Goal: Task Accomplishment & Management: Use online tool/utility

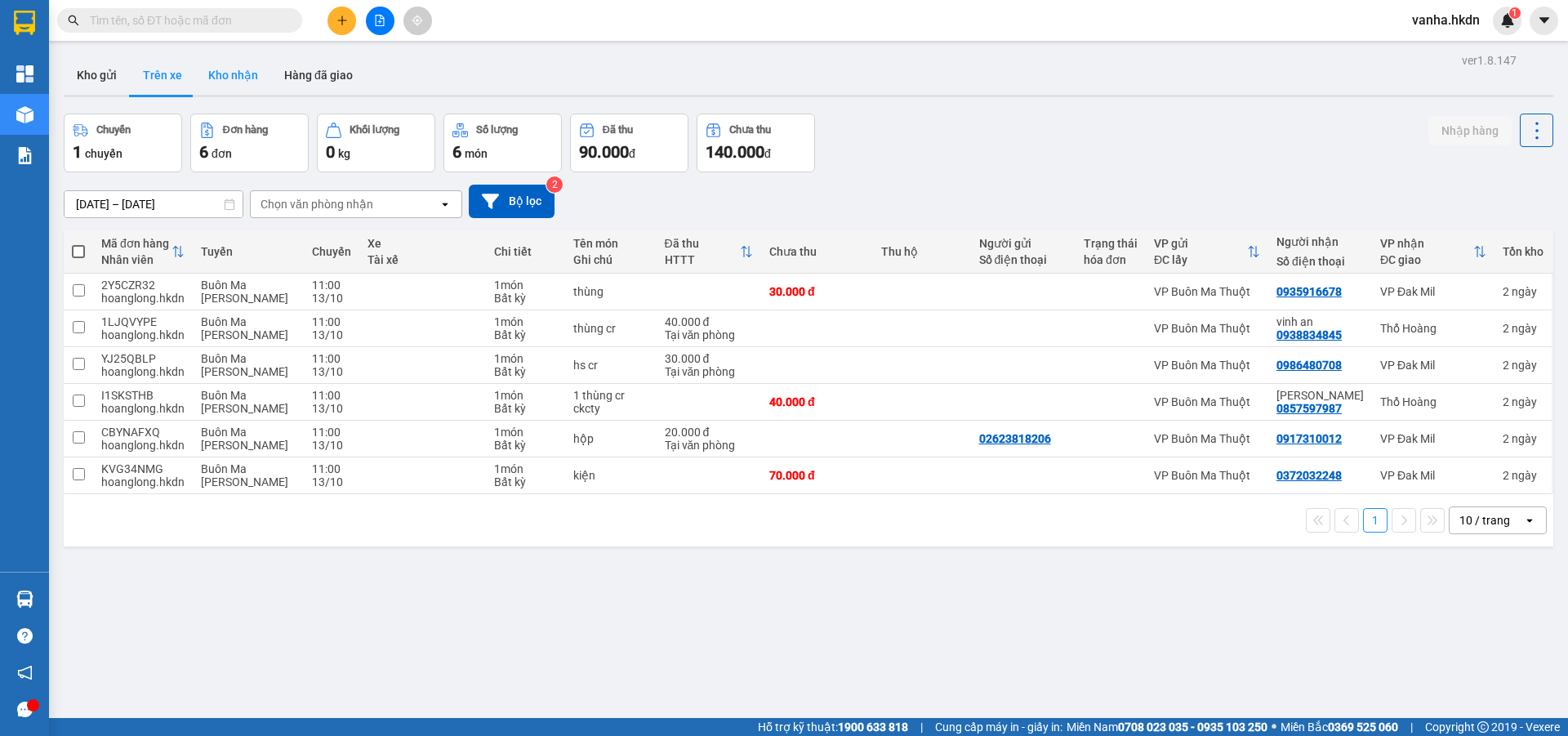
click at [237, 81] on button "Kho nhận" at bounding box center [233, 75] width 76 height 40
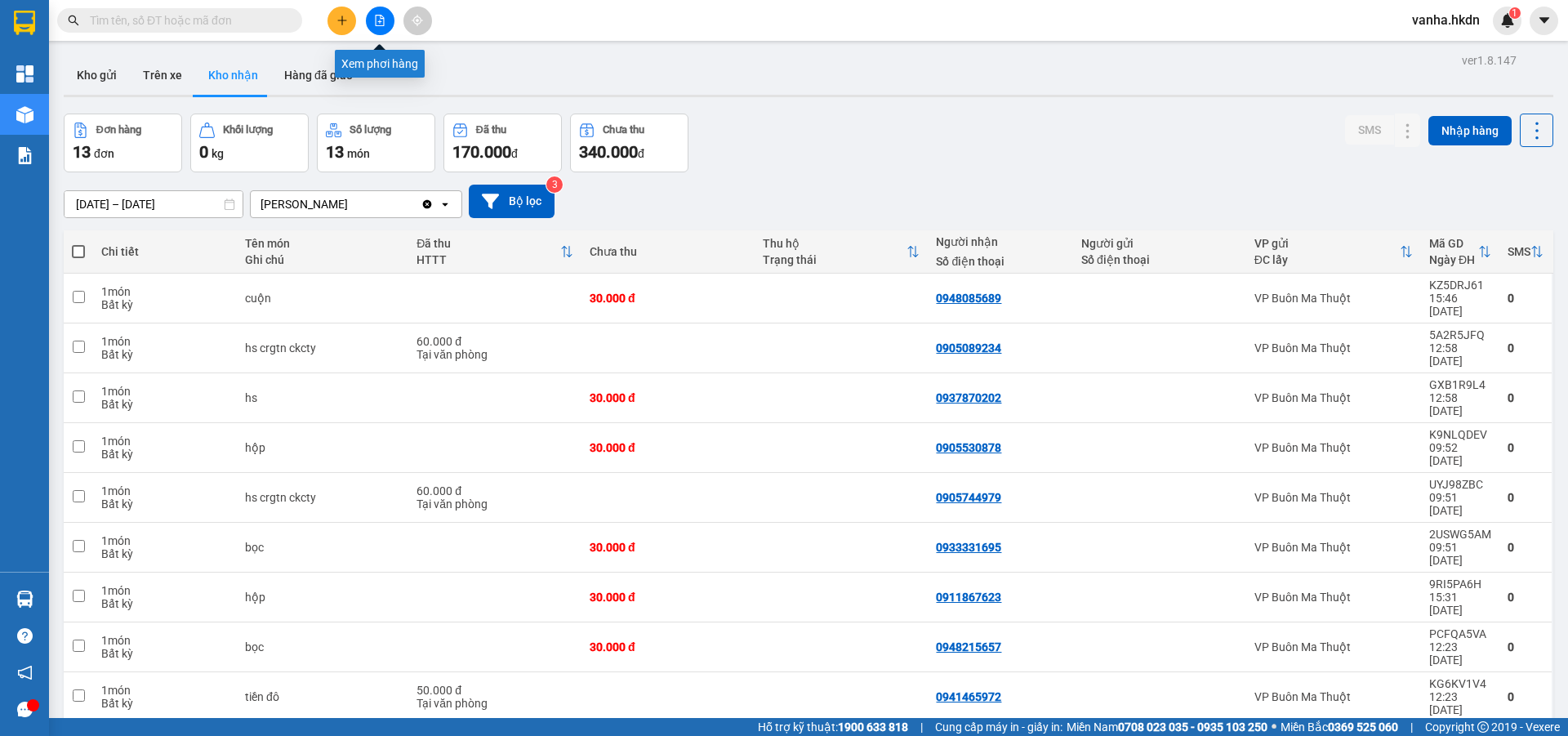
click at [379, 19] on icon "file-add" at bounding box center [380, 20] width 12 height 12
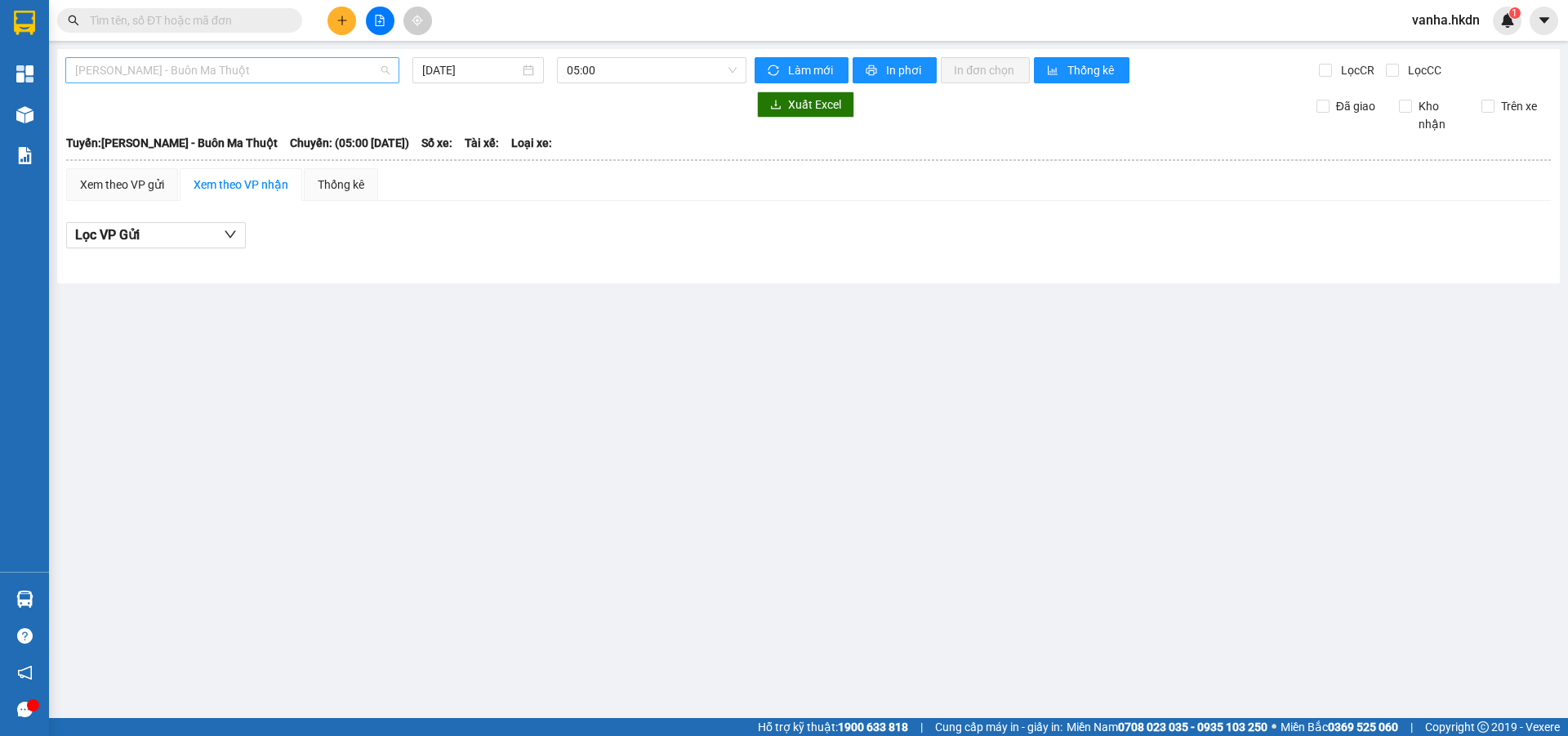
click at [252, 71] on span "[PERSON_NAME] - Buôn Ma Thuột" at bounding box center [232, 70] width 315 height 24
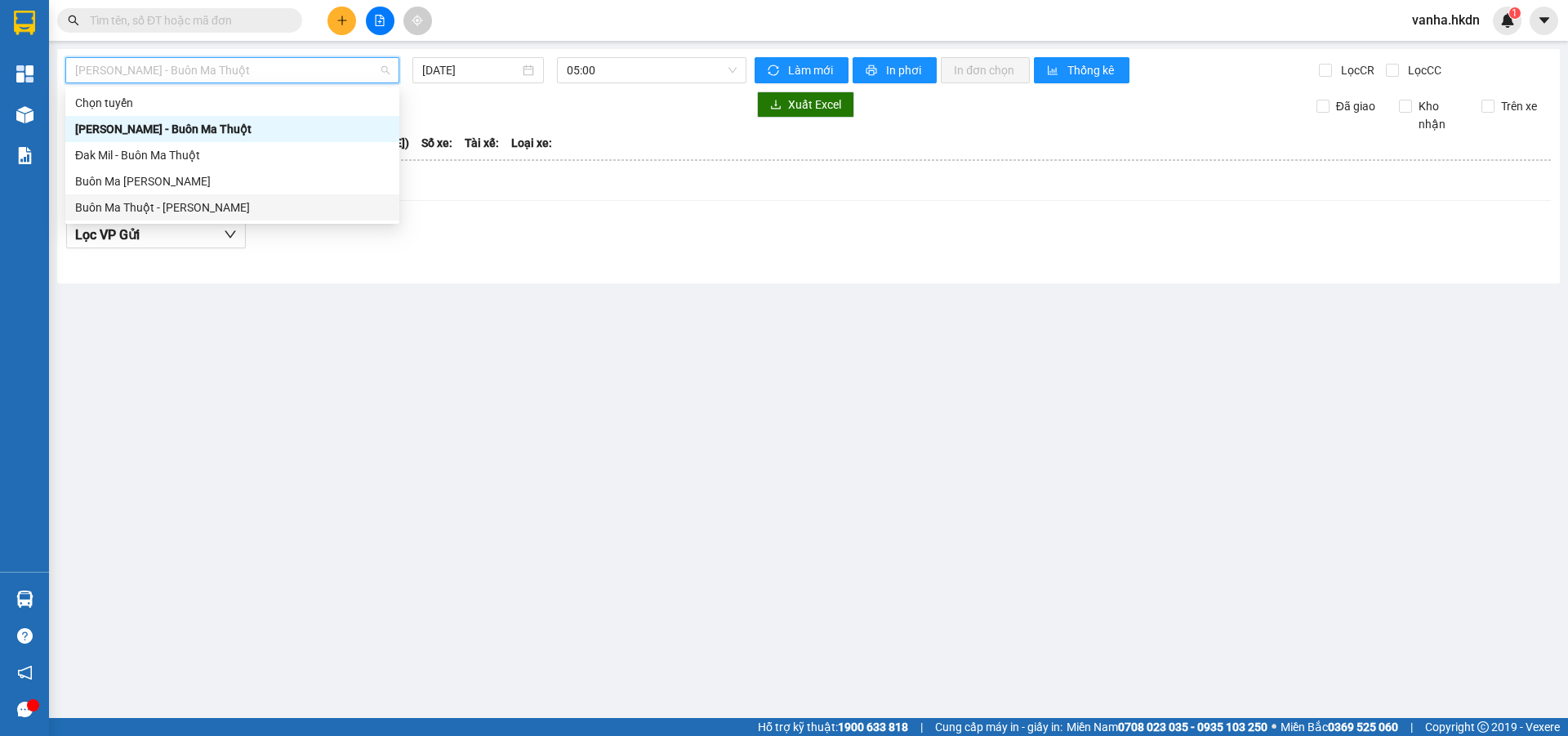
click at [186, 204] on div "Buôn Ma Thuột - [PERSON_NAME]" at bounding box center [232, 207] width 315 height 18
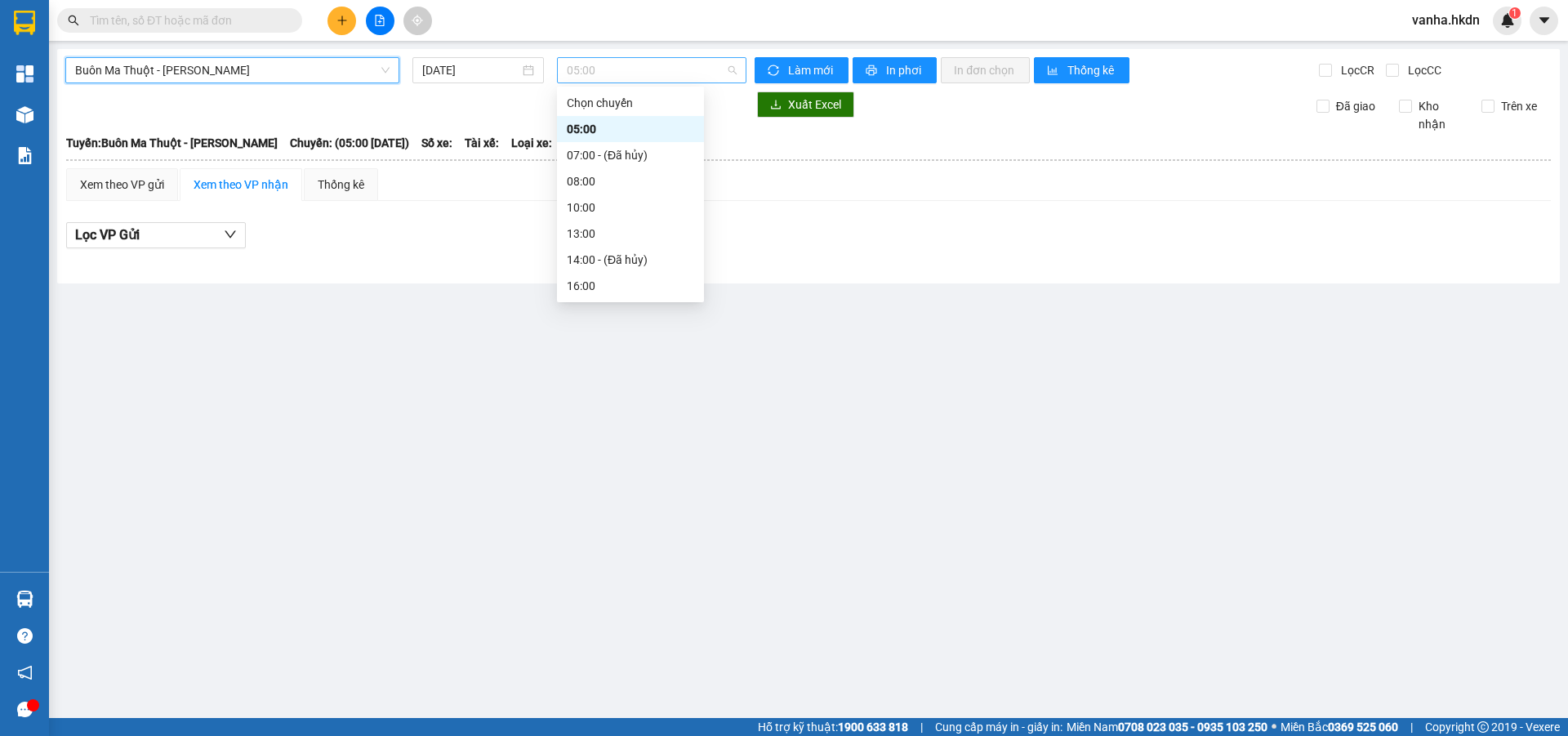
click at [607, 72] on span "05:00" at bounding box center [652, 70] width 170 height 24
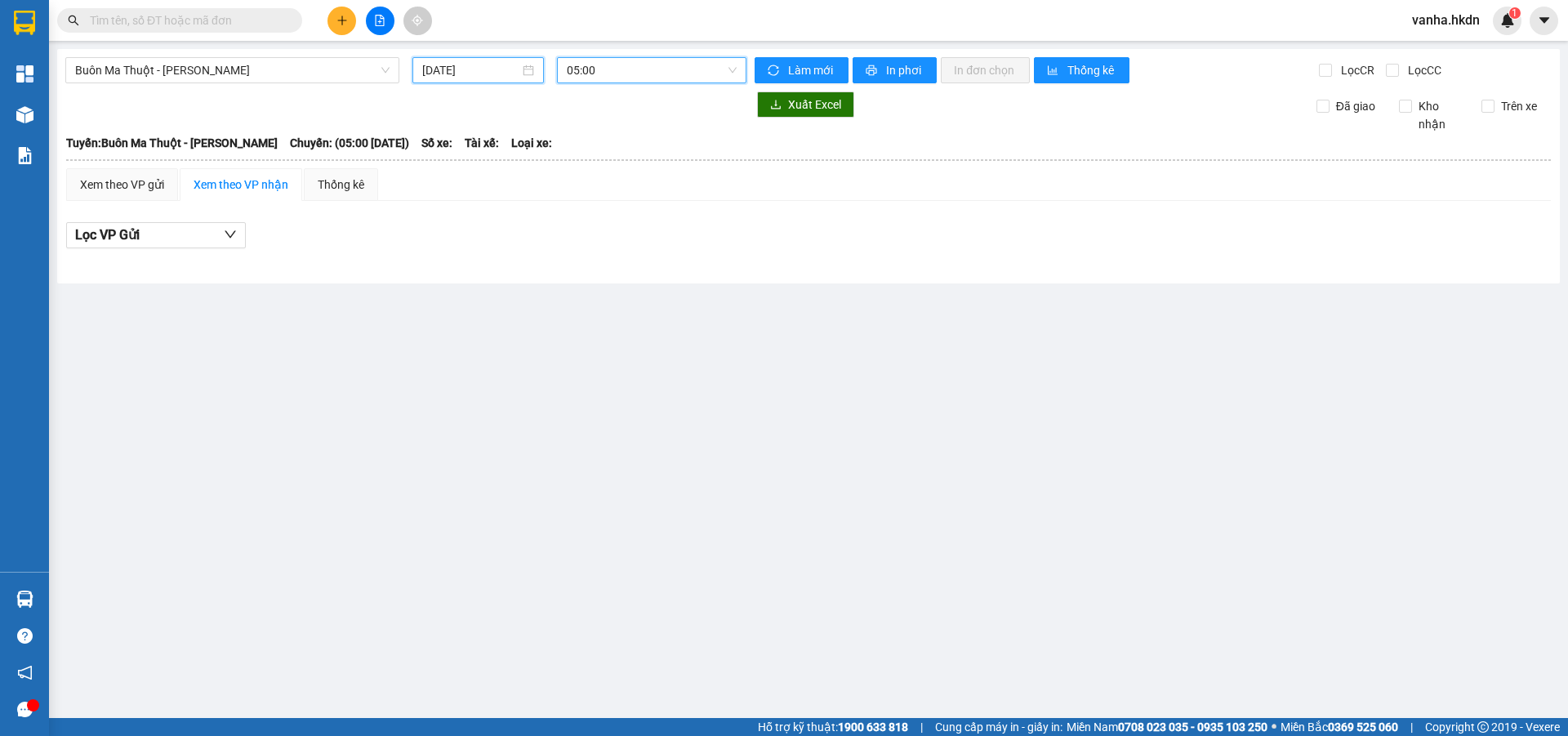
click at [455, 70] on input "[DATE]" at bounding box center [471, 70] width 98 height 18
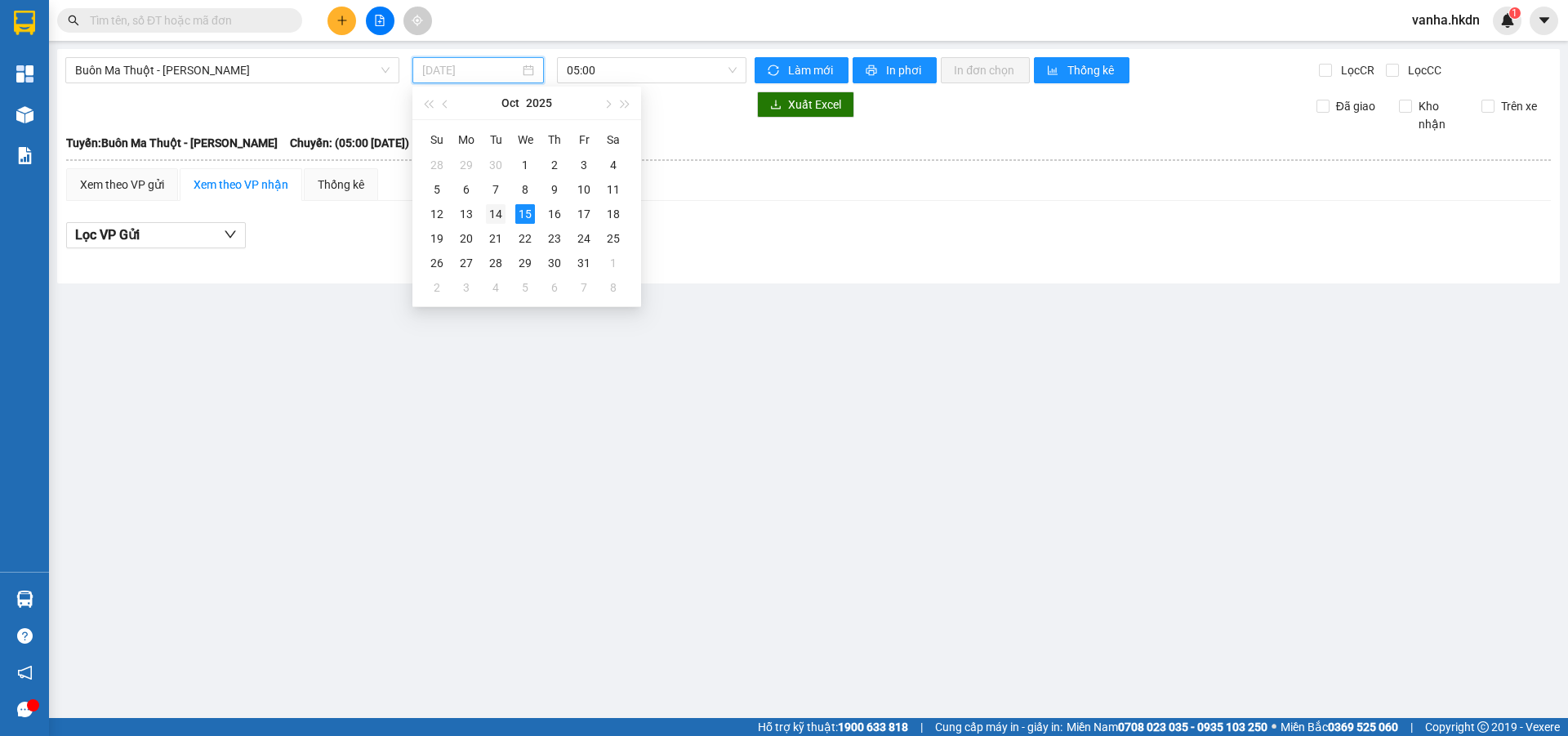
click at [494, 217] on div "14" at bounding box center [495, 214] width 19 height 19
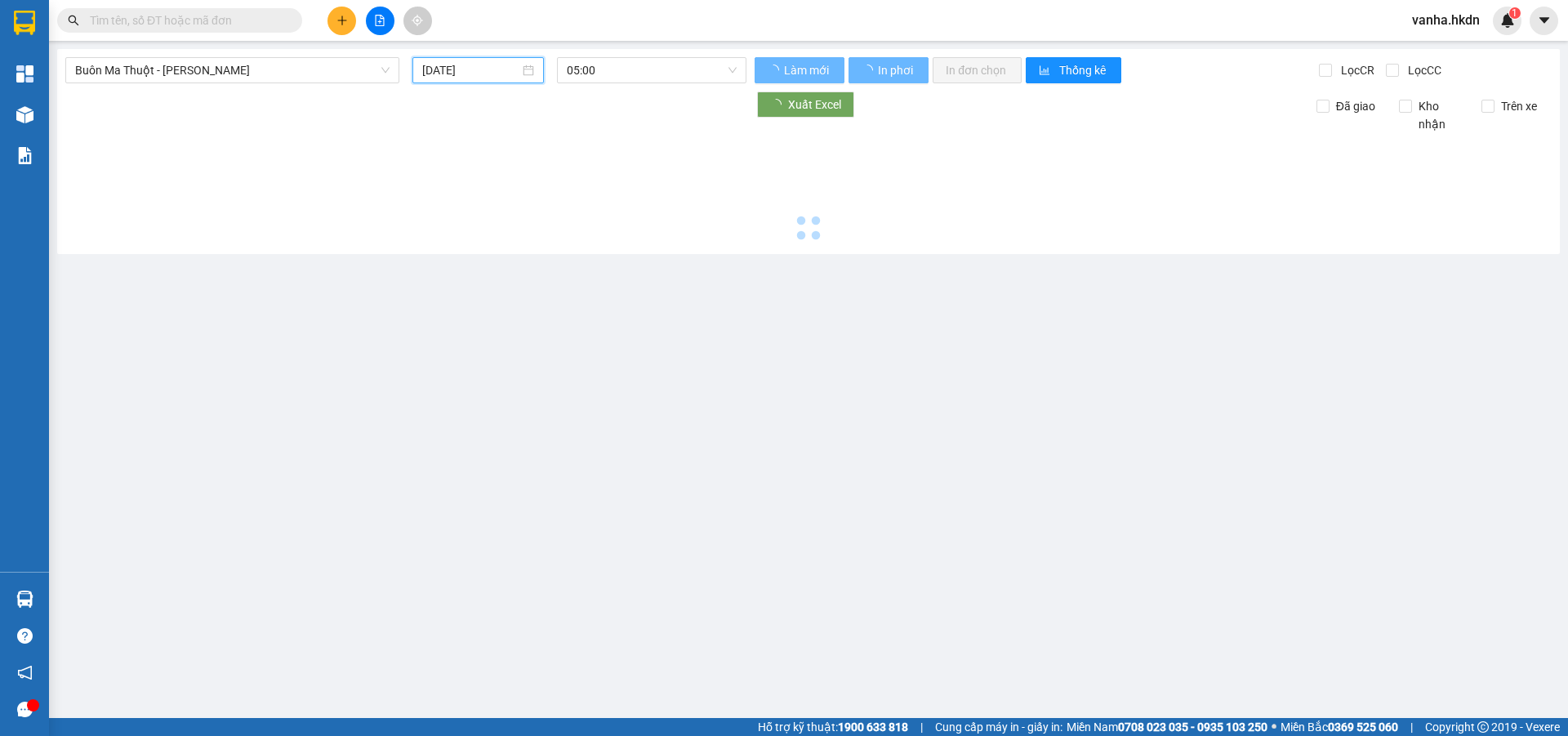
type input "[DATE]"
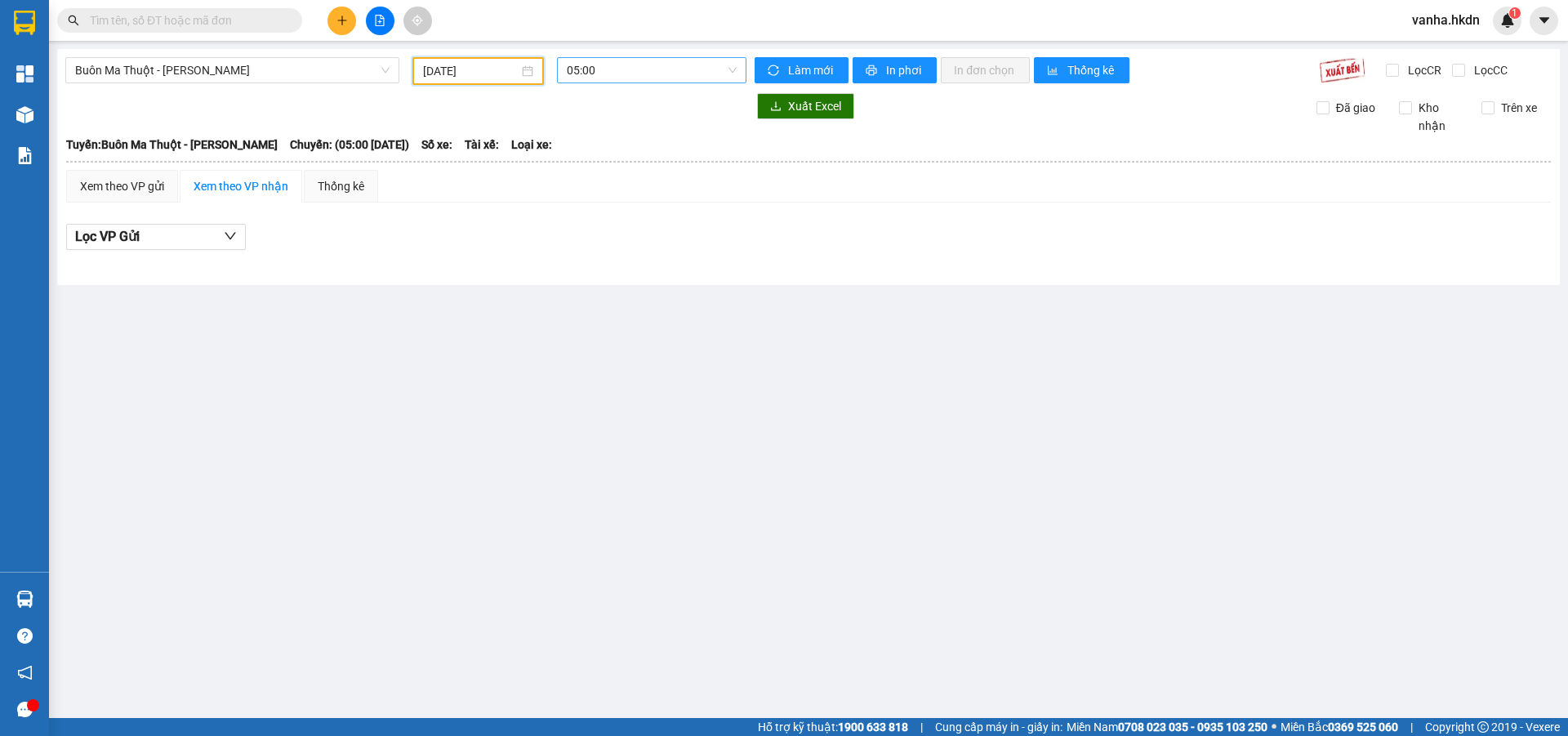
click at [631, 70] on span "05:00" at bounding box center [652, 70] width 170 height 24
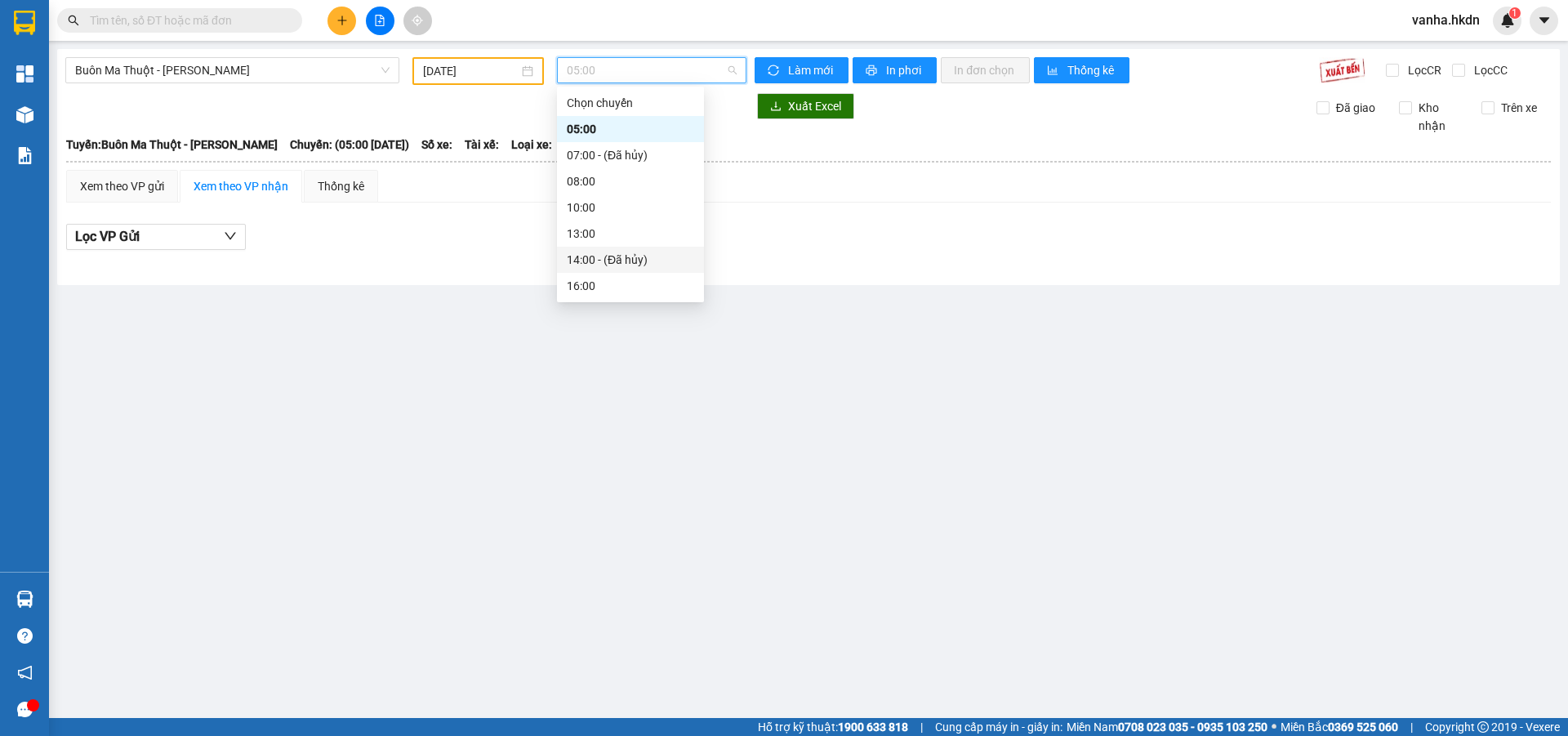
scroll to position [26, 0]
click at [581, 259] on div "16:00" at bounding box center [630, 259] width 127 height 18
